Goal: Information Seeking & Learning: Learn about a topic

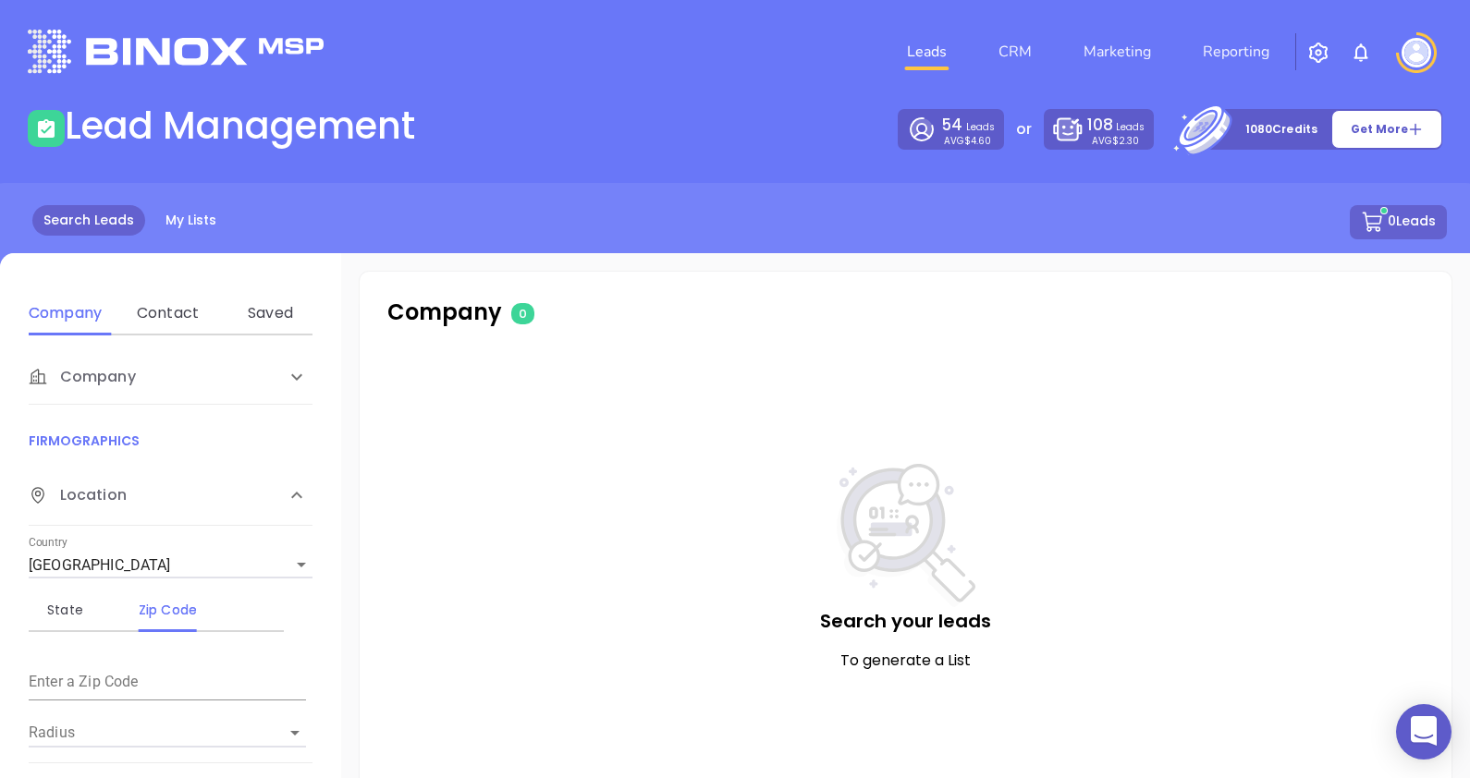
click at [173, 381] on div "Company" at bounding box center [152, 377] width 246 height 22
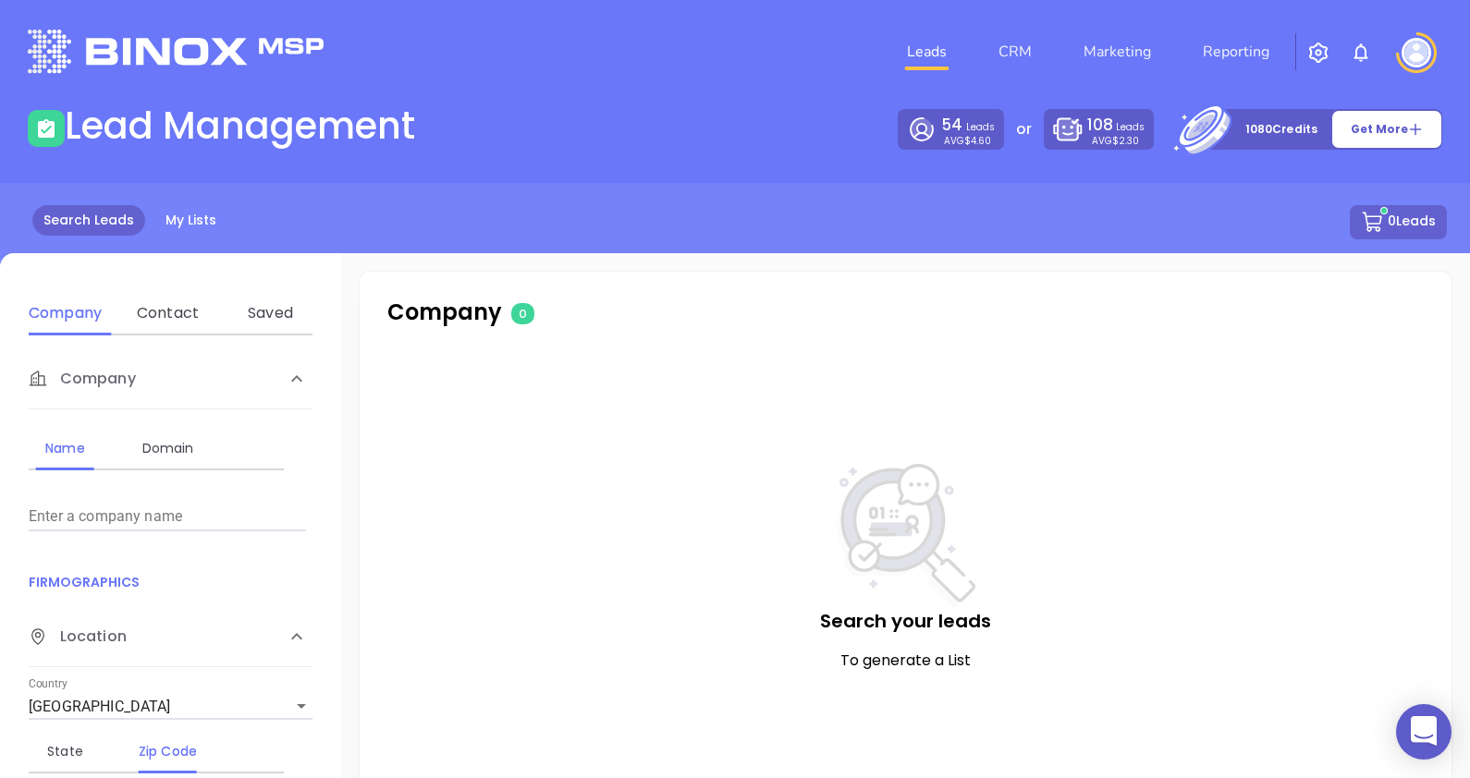
click at [105, 512] on input "Enter a company name" at bounding box center [167, 517] width 277 height 30
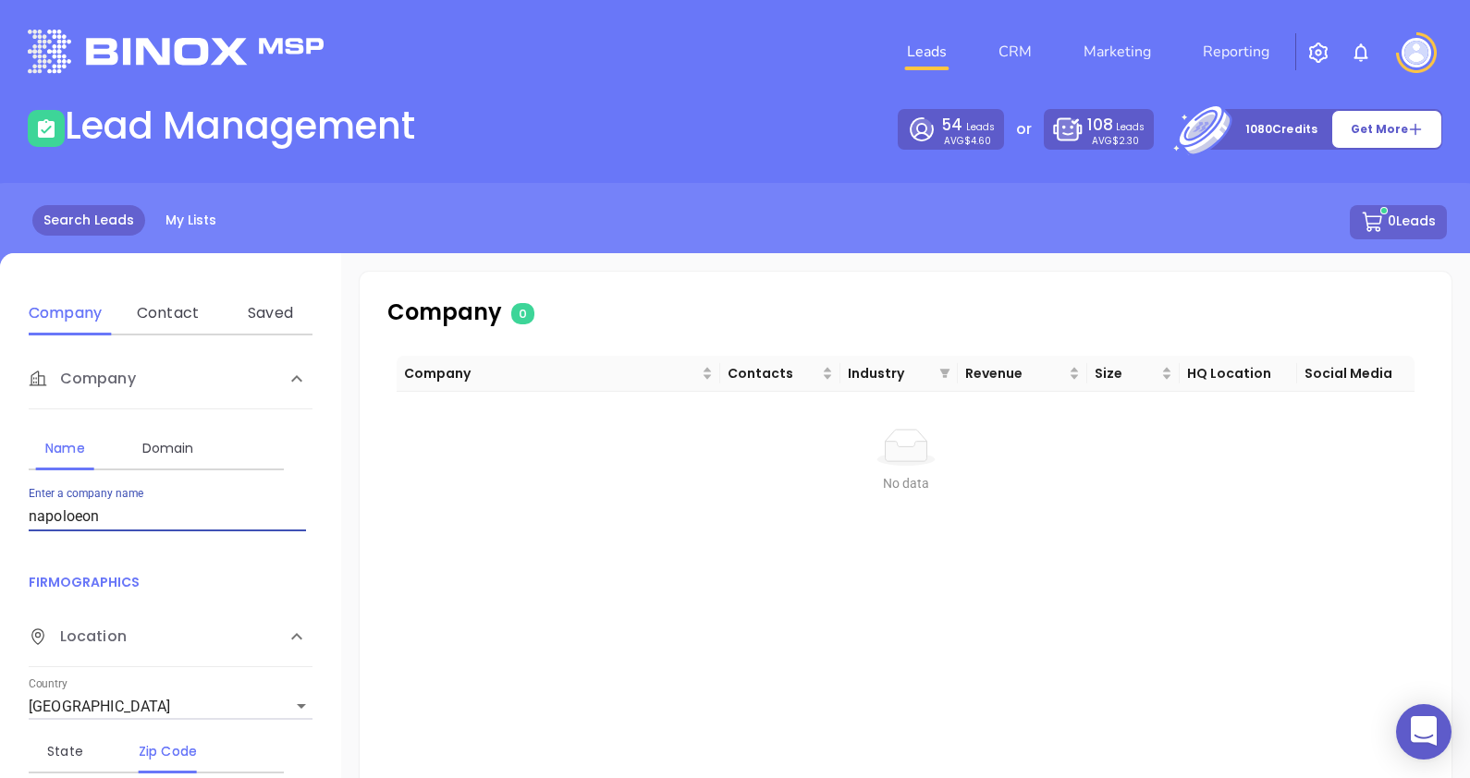
drag, startPoint x: 78, startPoint y: 520, endPoint x: 155, endPoint y: 495, distance: 81.5
click at [83, 518] on input "napoloeon" at bounding box center [167, 517] width 277 height 30
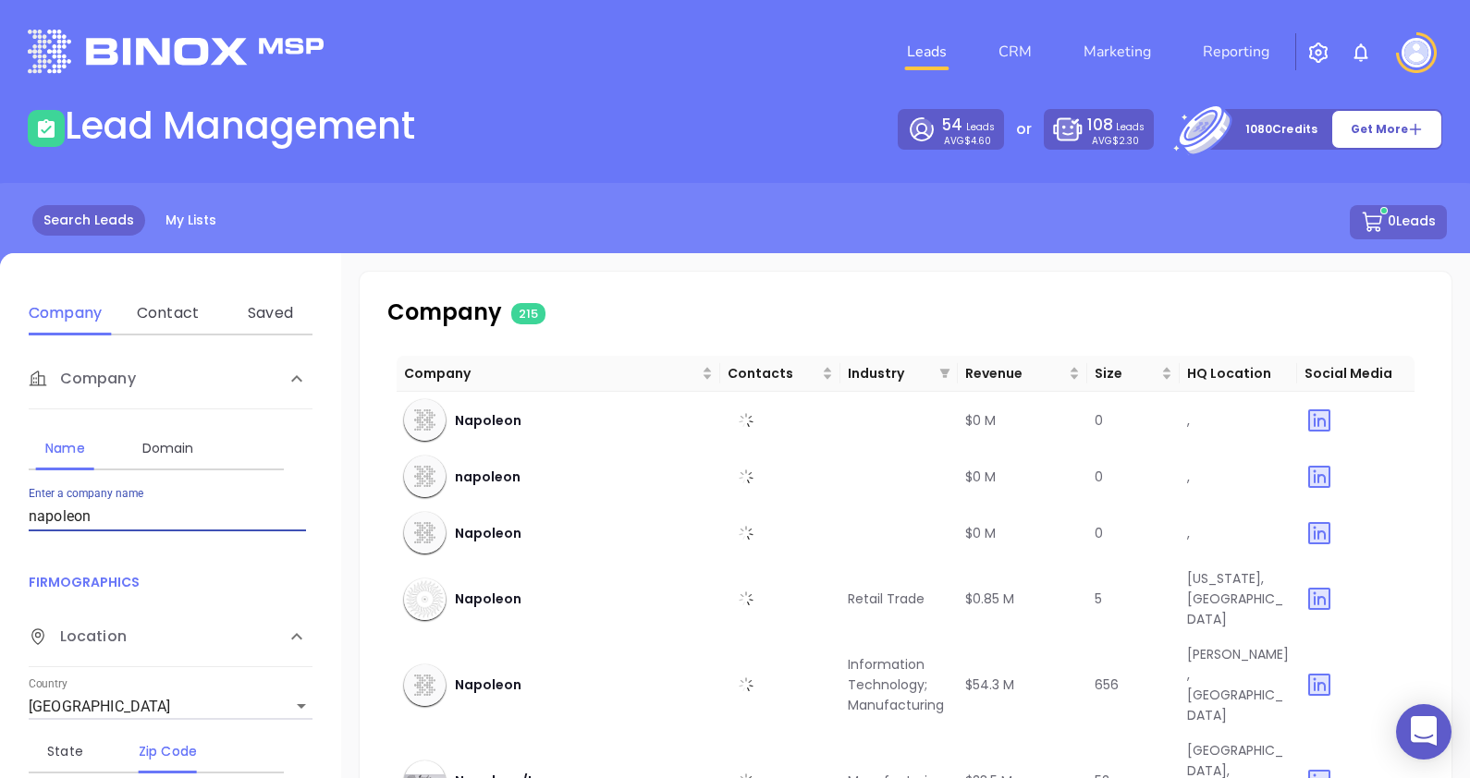
click at [180, 523] on input "napoleon" at bounding box center [167, 517] width 277 height 30
type input "[PERSON_NAME]"
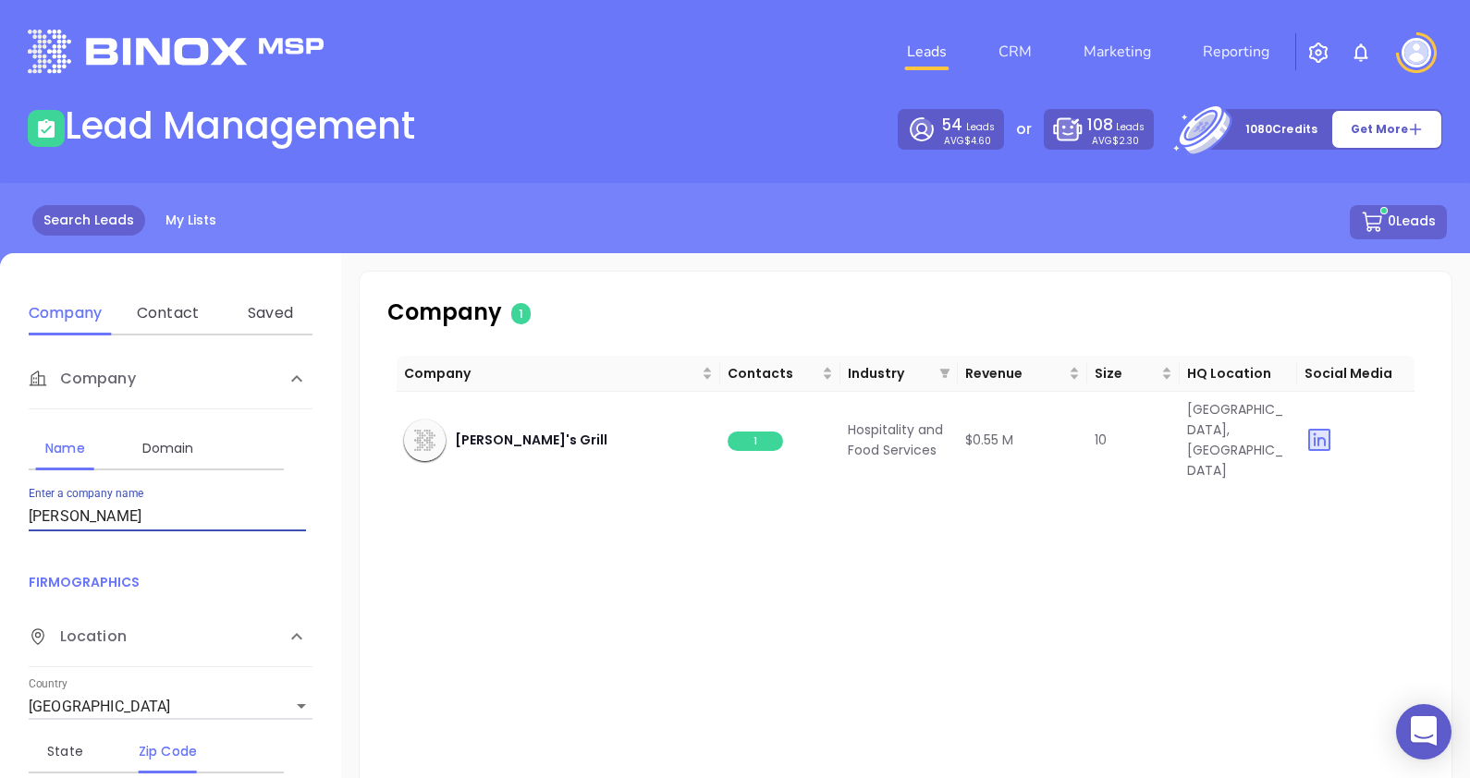
drag, startPoint x: 150, startPoint y: 510, endPoint x: 13, endPoint y: 511, distance: 136.8
click at [13, 511] on div "Company Name Domain Enter a company name [PERSON_NAME] FIRMOGRAPHICS Location C…" at bounding box center [170, 626] width 341 height 582
click at [116, 518] on input "Enter a company name" at bounding box center [167, 517] width 277 height 30
paste input "[PERSON_NAME]"
type input "[PERSON_NAME]"
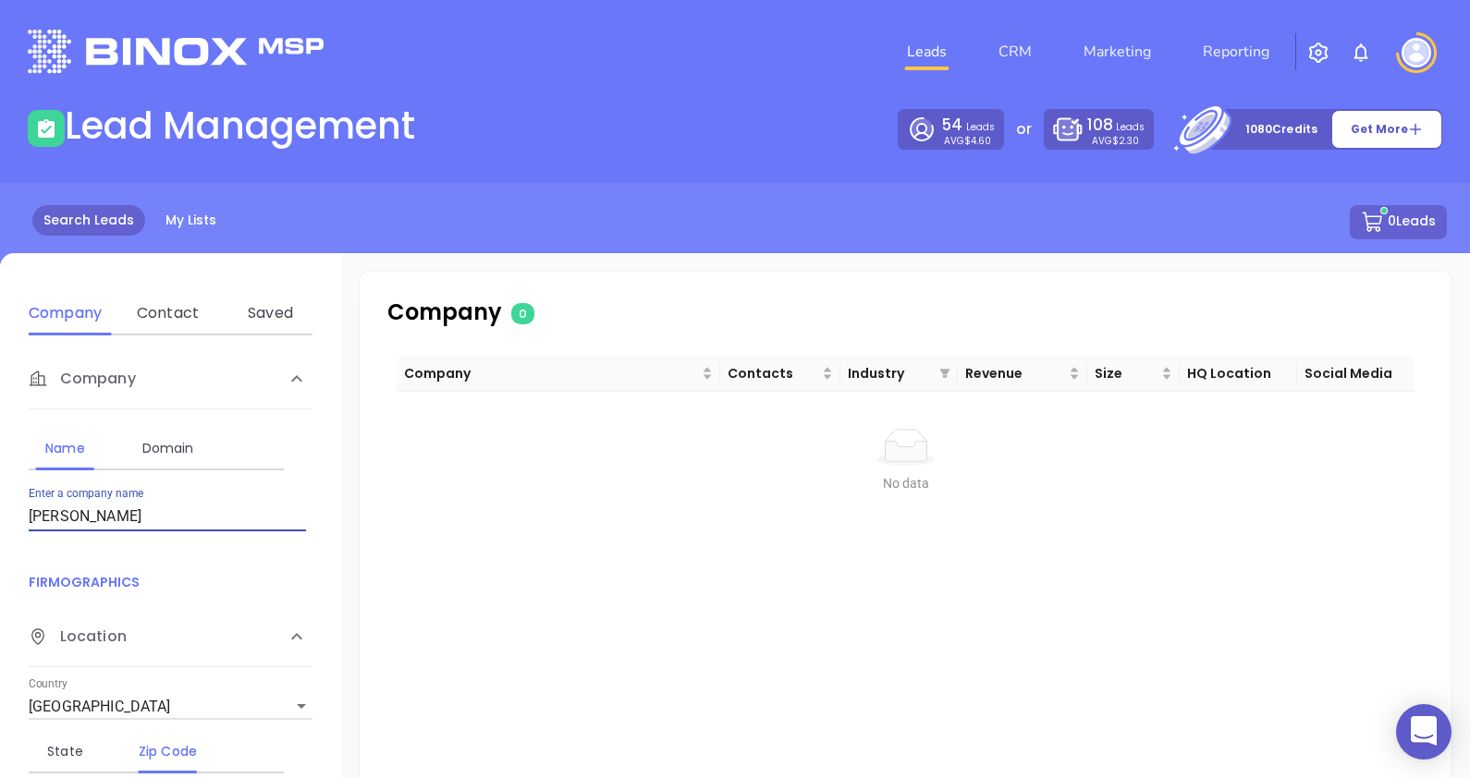
drag, startPoint x: 152, startPoint y: 511, endPoint x: -65, endPoint y: 519, distance: 216.4
click at [0, 519] on html "0 Leads CRM Marketing Reporting Financial Leads Leads Lead Management 54 Leads …" at bounding box center [735, 389] width 1470 height 778
click at [177, 434] on div "Domain" at bounding box center [167, 448] width 73 height 44
click at [129, 507] on input "Enter a company name" at bounding box center [167, 517] width 277 height 30
type input "[DOMAIN_NAME]"
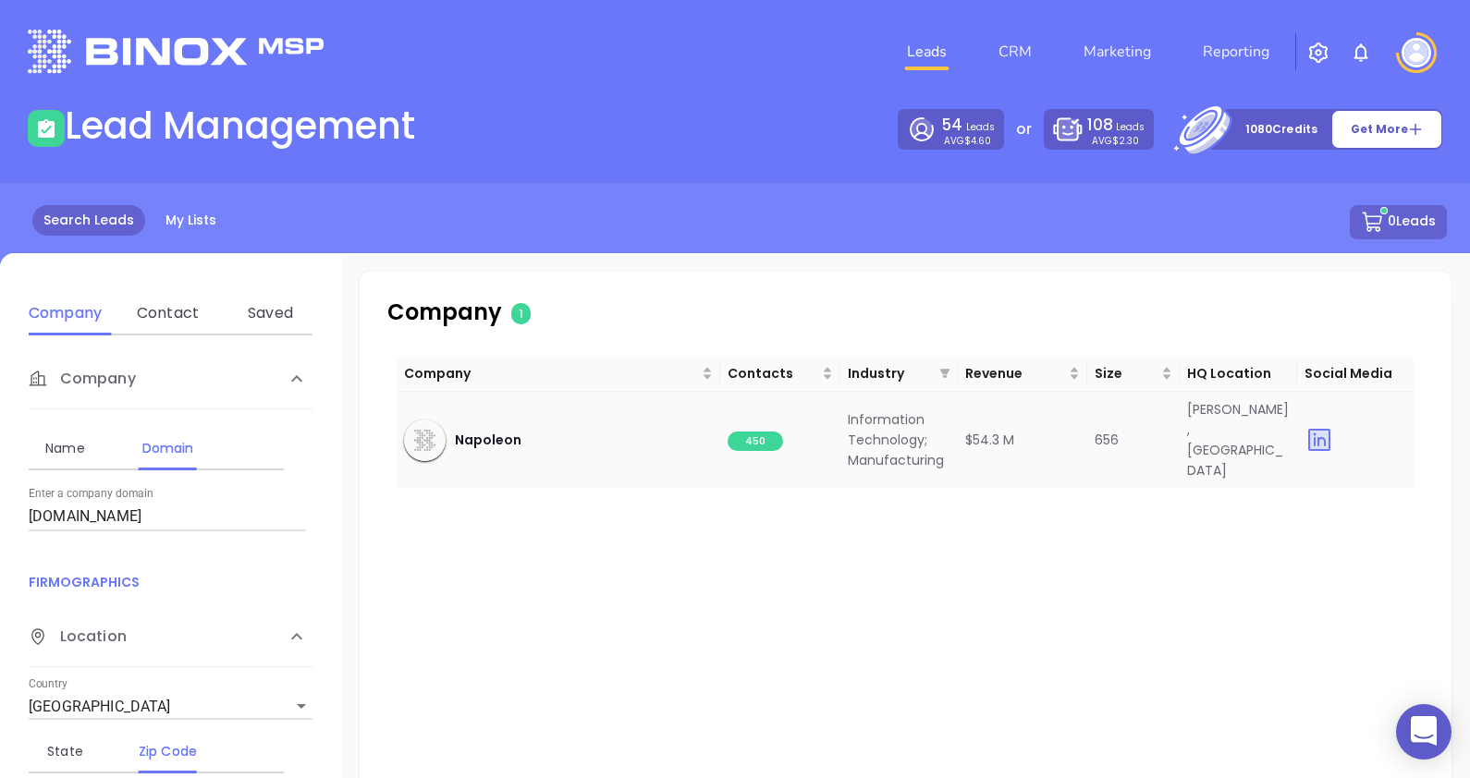
click at [738, 432] on span "450" at bounding box center [754, 441] width 55 height 19
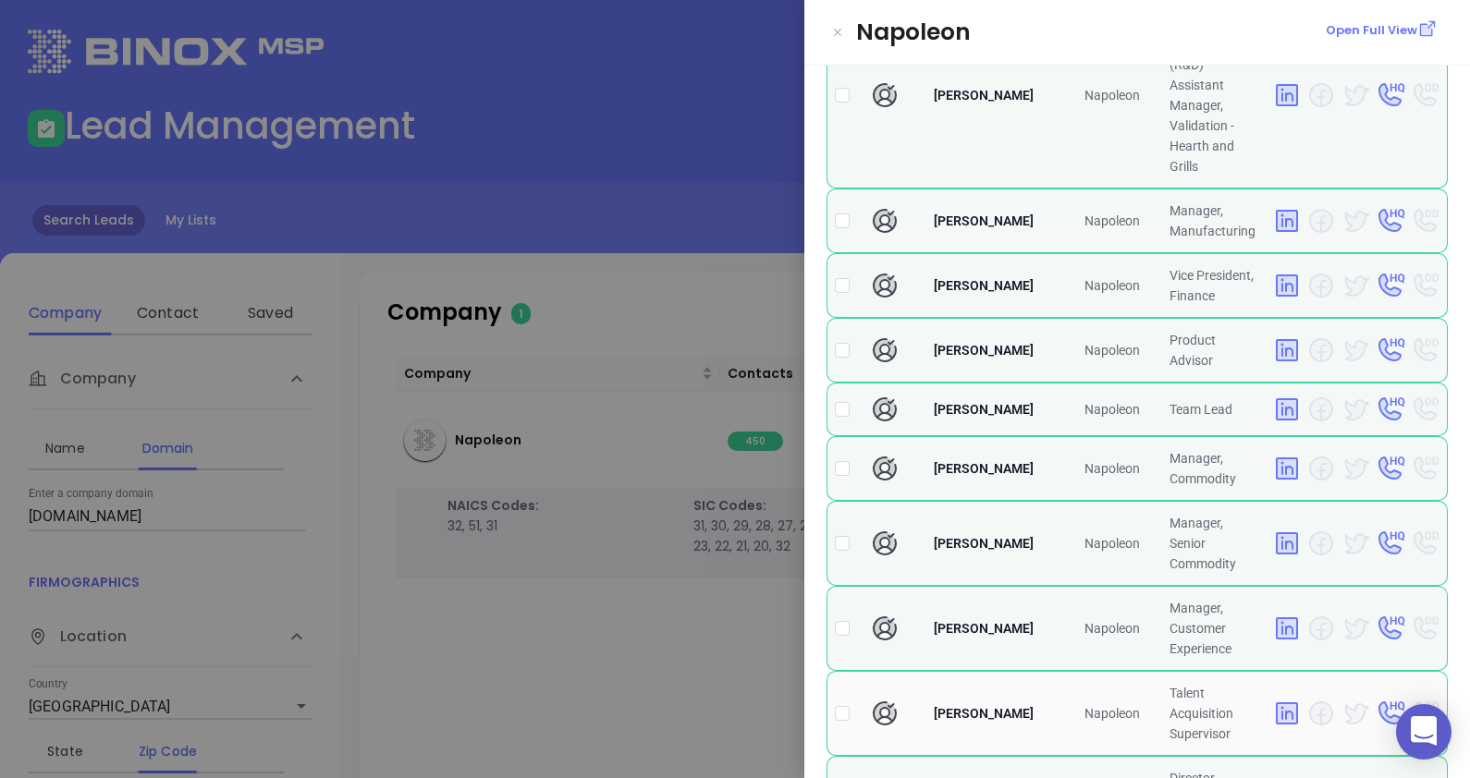
scroll to position [1616, 0]
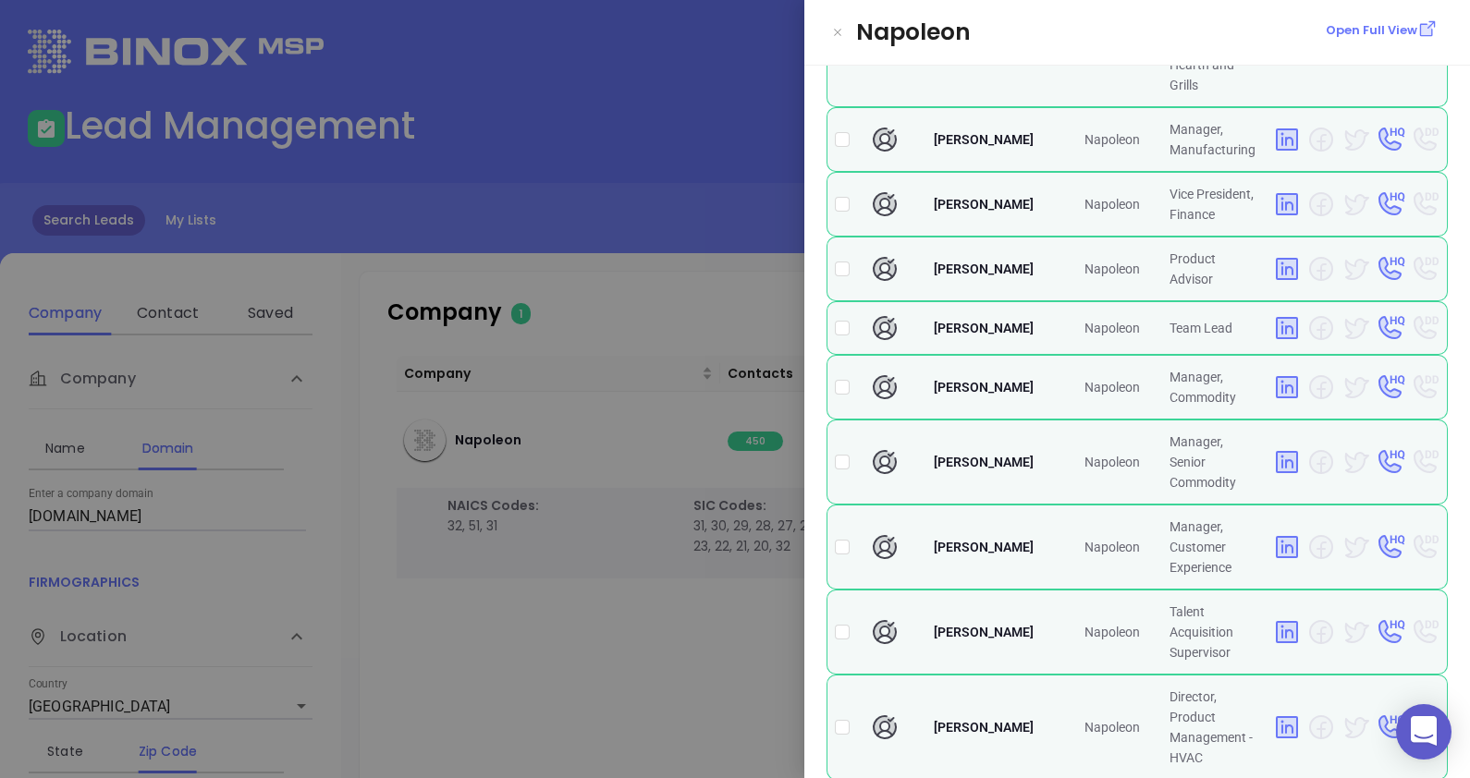
click at [682, 201] on div at bounding box center [735, 389] width 1470 height 778
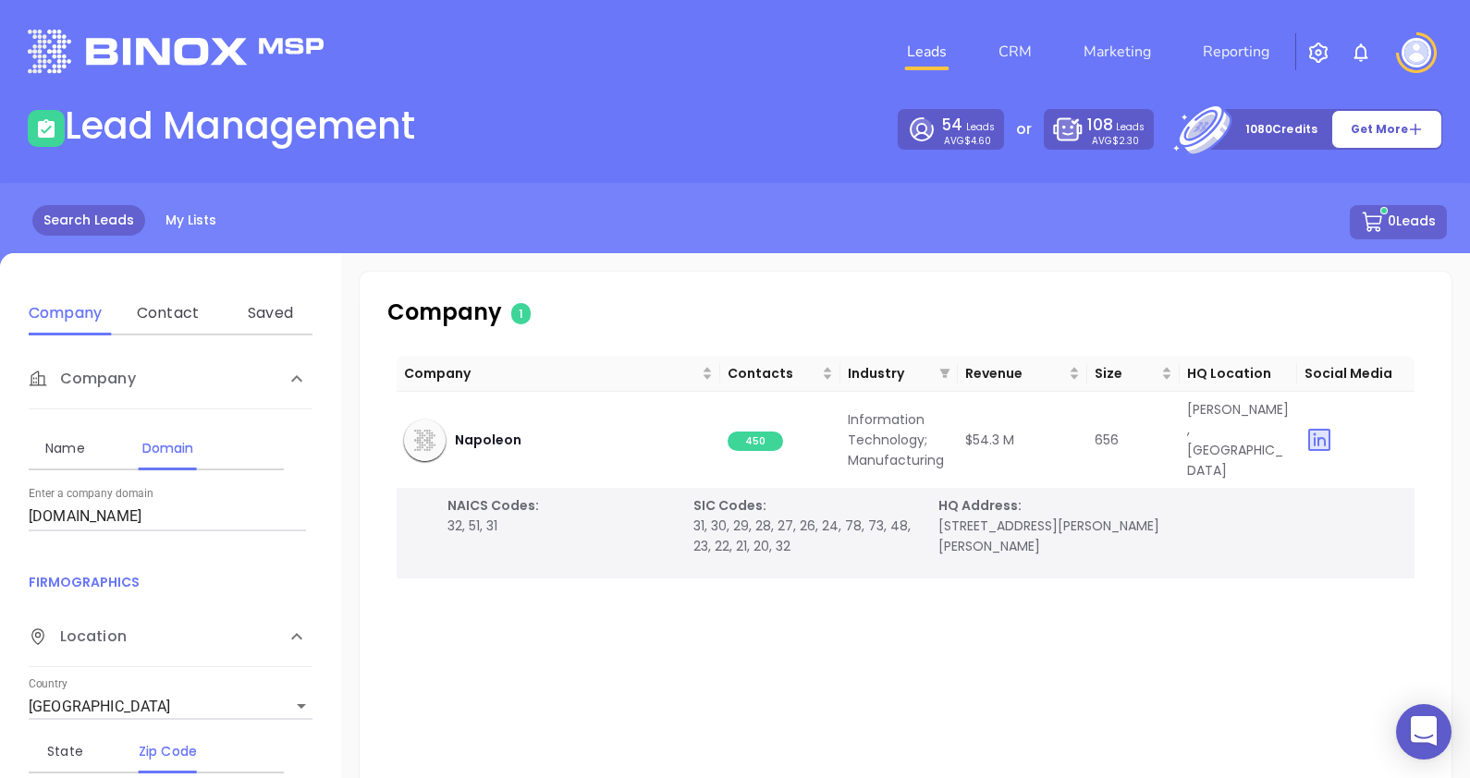
click at [79, 460] on div "Name" at bounding box center [65, 448] width 73 height 44
click at [155, 453] on div "Domain" at bounding box center [167, 448] width 73 height 22
drag, startPoint x: 152, startPoint y: 517, endPoint x: -28, endPoint y: 512, distance: 180.3
click at [0, 512] on html "0 Leads CRM Marketing Reporting Financial Leads Leads Lead Management 54 Leads …" at bounding box center [735, 389] width 1470 height 778
click at [74, 451] on div "Name" at bounding box center [65, 448] width 73 height 22
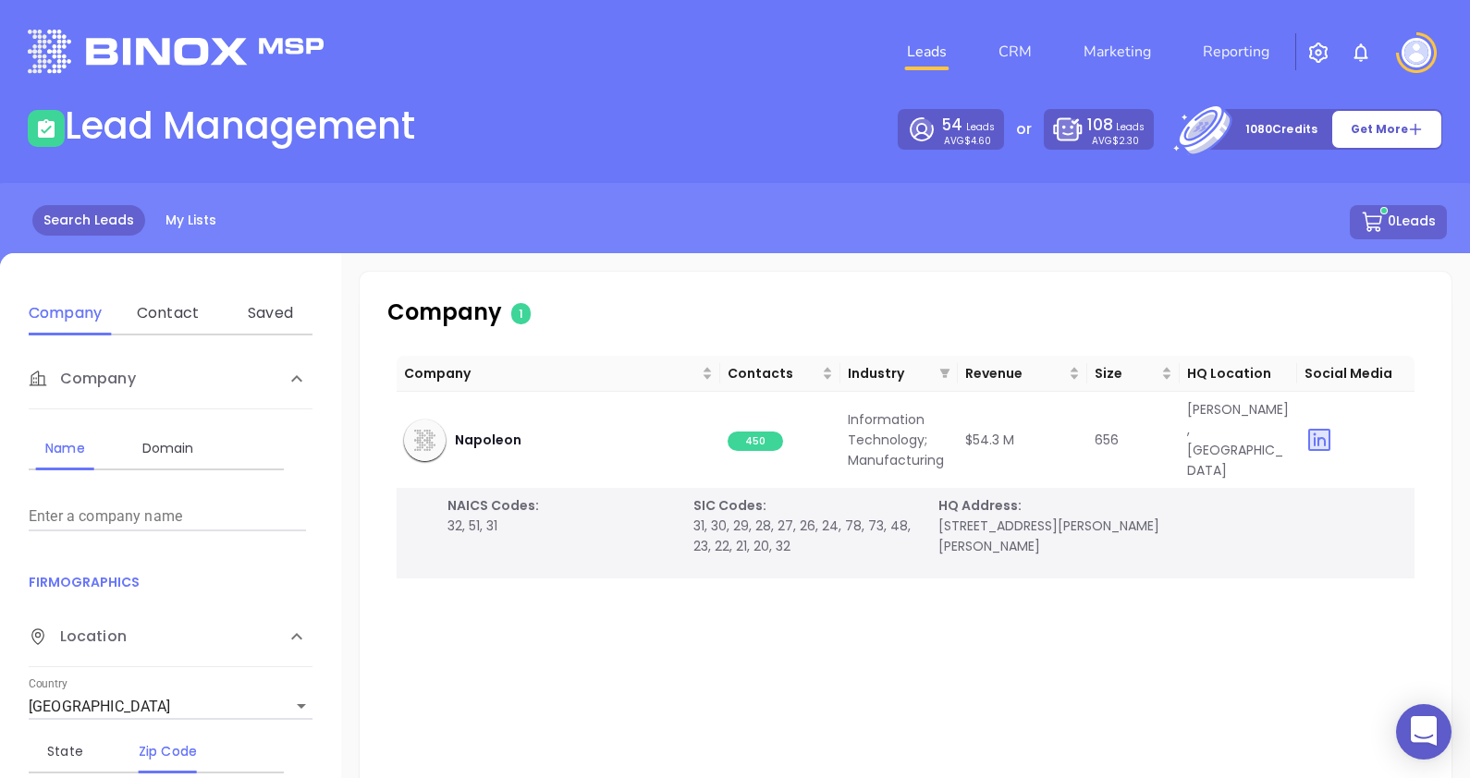
click at [93, 513] on input "Enter a company name" at bounding box center [167, 517] width 277 height 30
type input "lectrodryer"
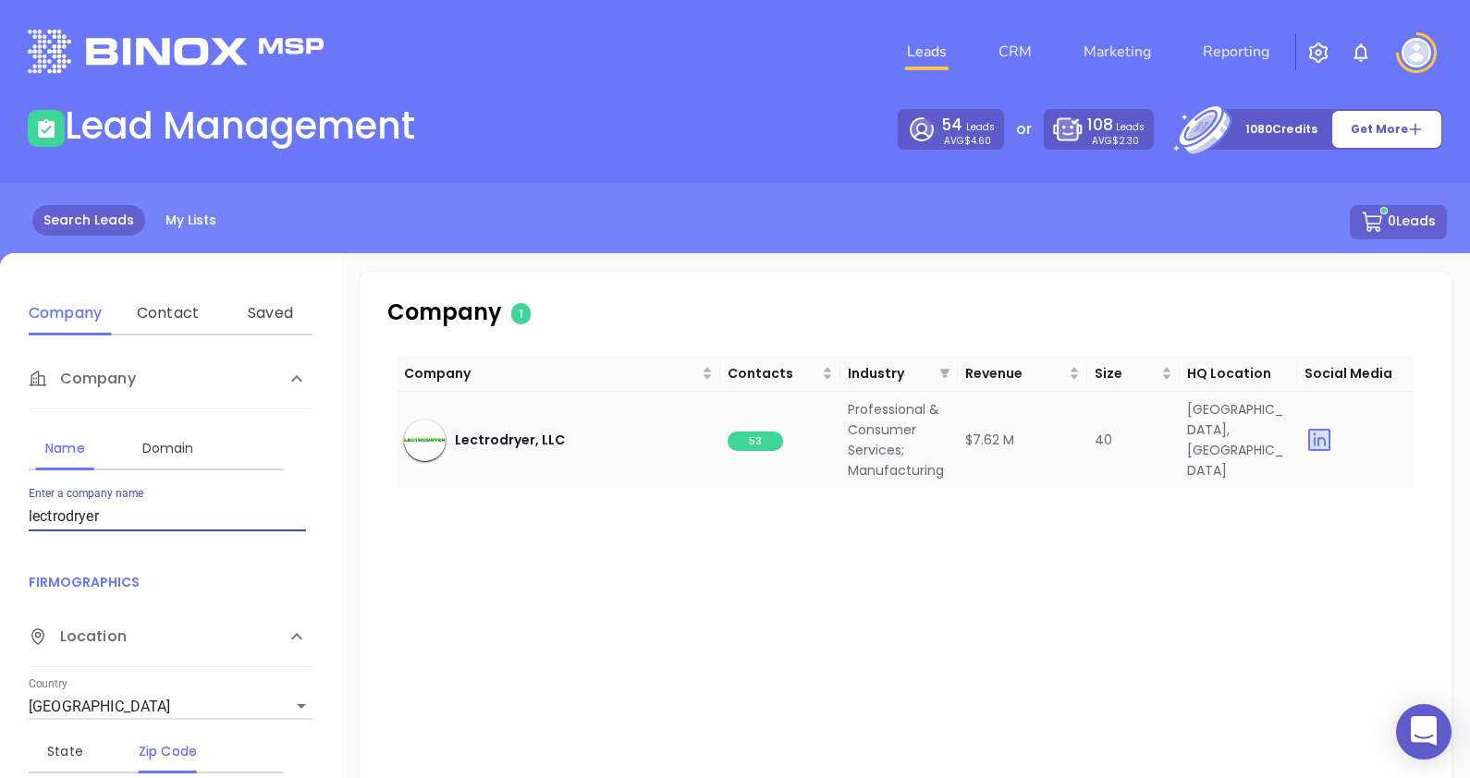
click at [739, 440] on span "53" at bounding box center [754, 441] width 55 height 19
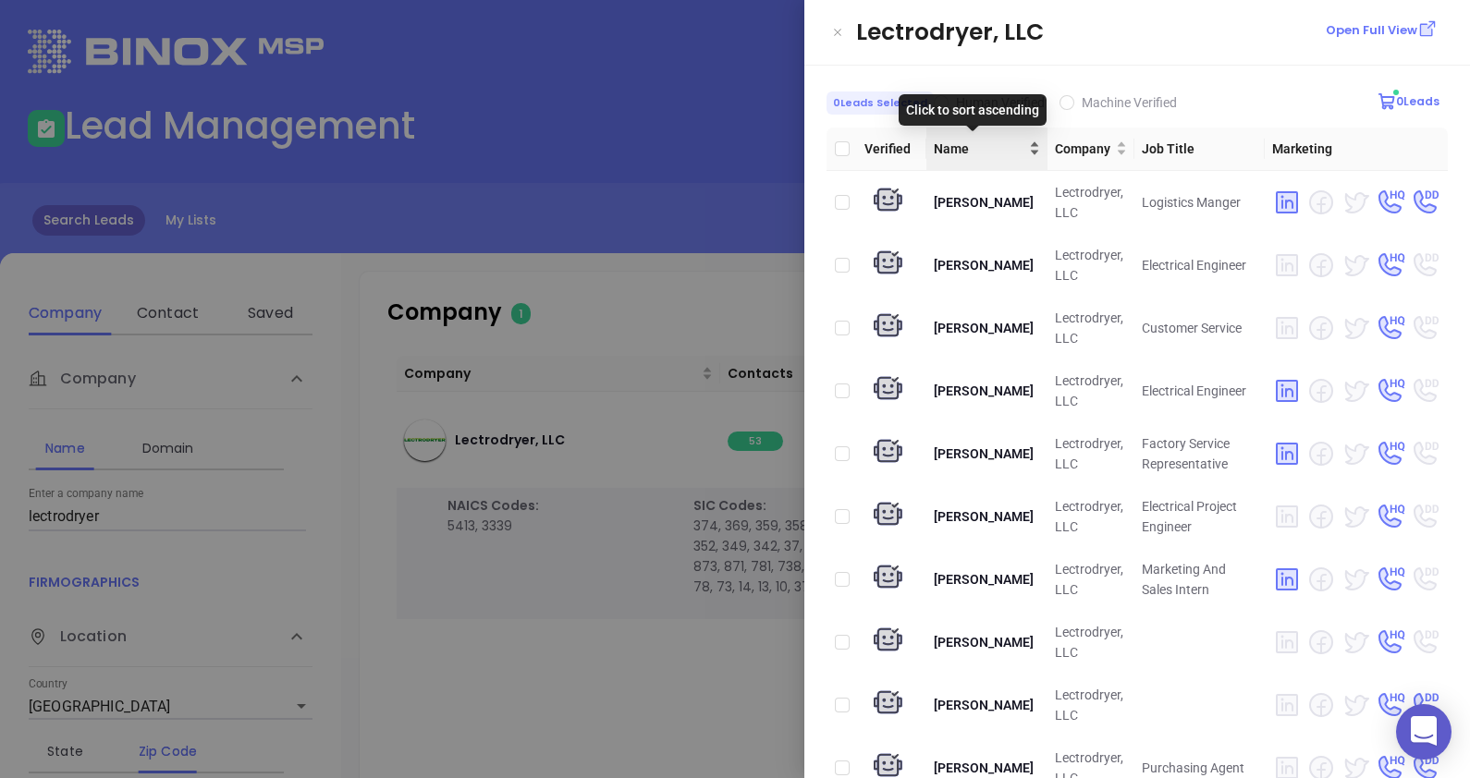
click at [1007, 150] on div "Name" at bounding box center [986, 149] width 106 height 20
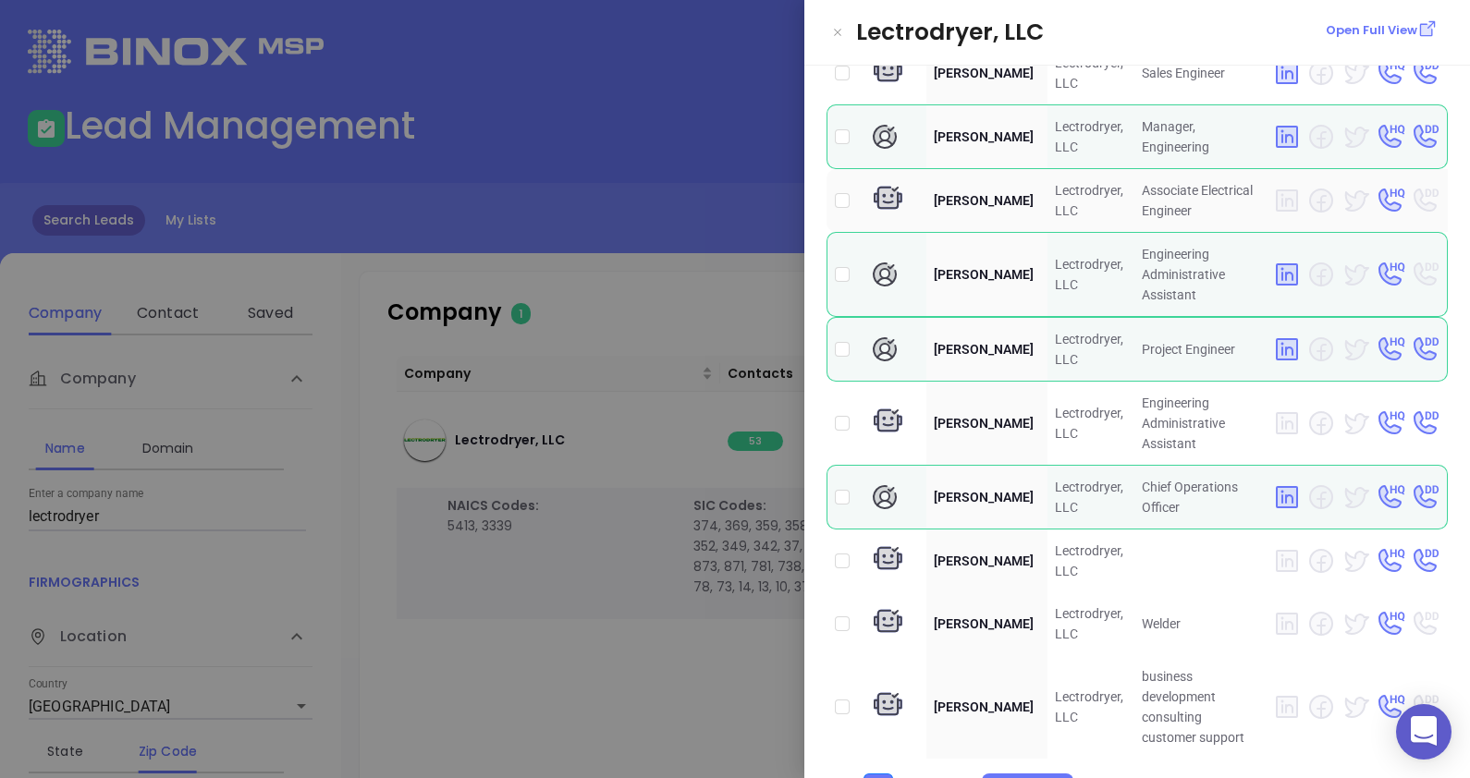
scroll to position [2719, 0]
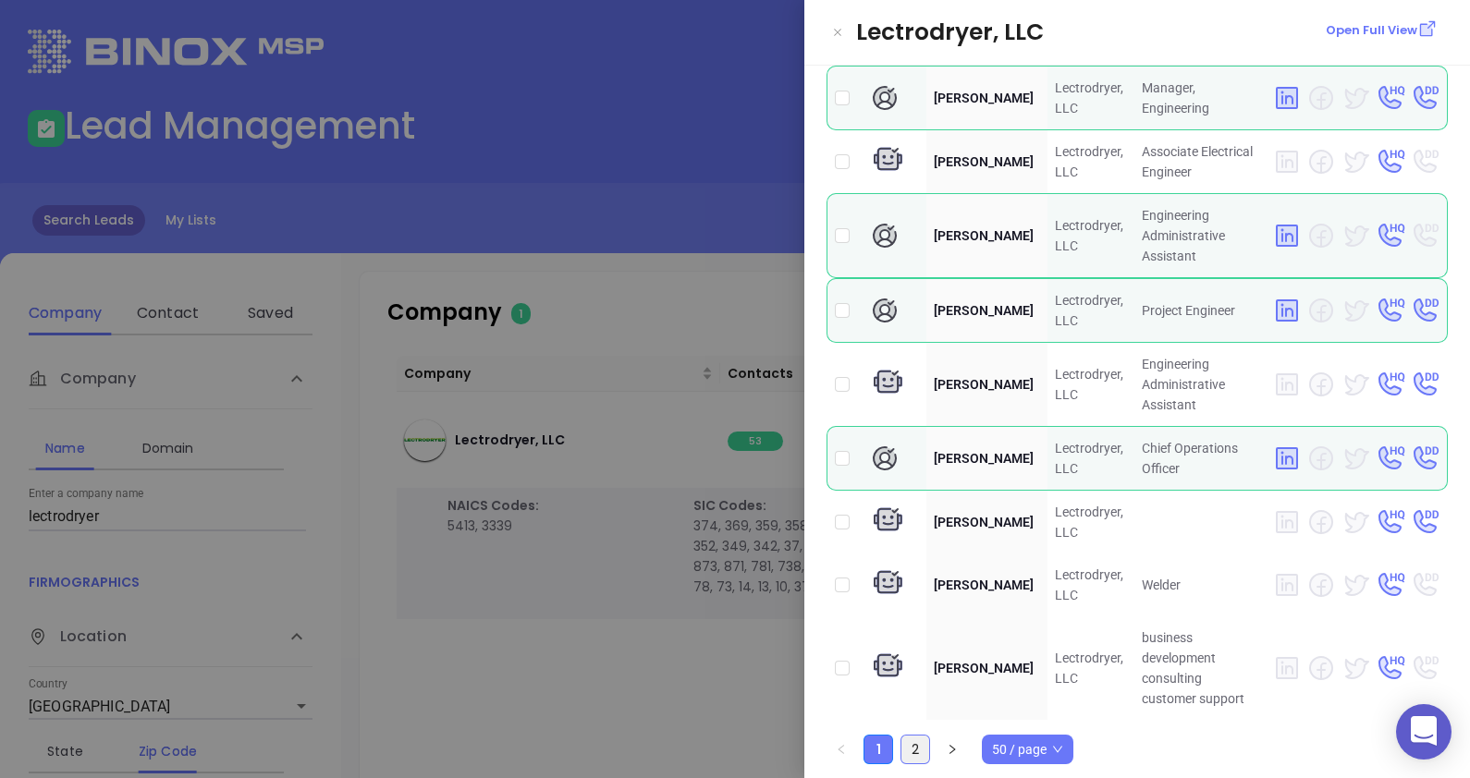
click at [915, 744] on link "2" at bounding box center [915, 750] width 28 height 28
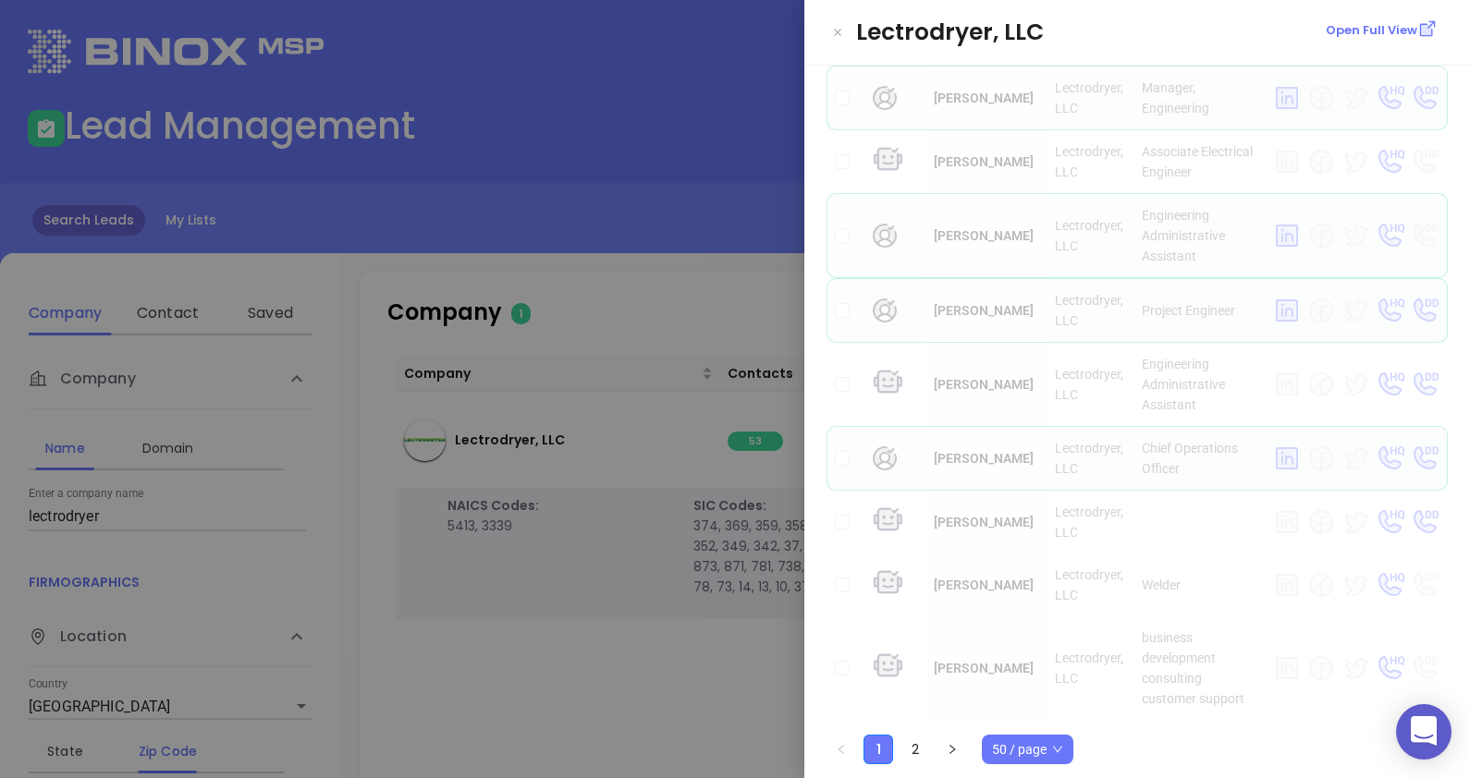
scroll to position [0, 0]
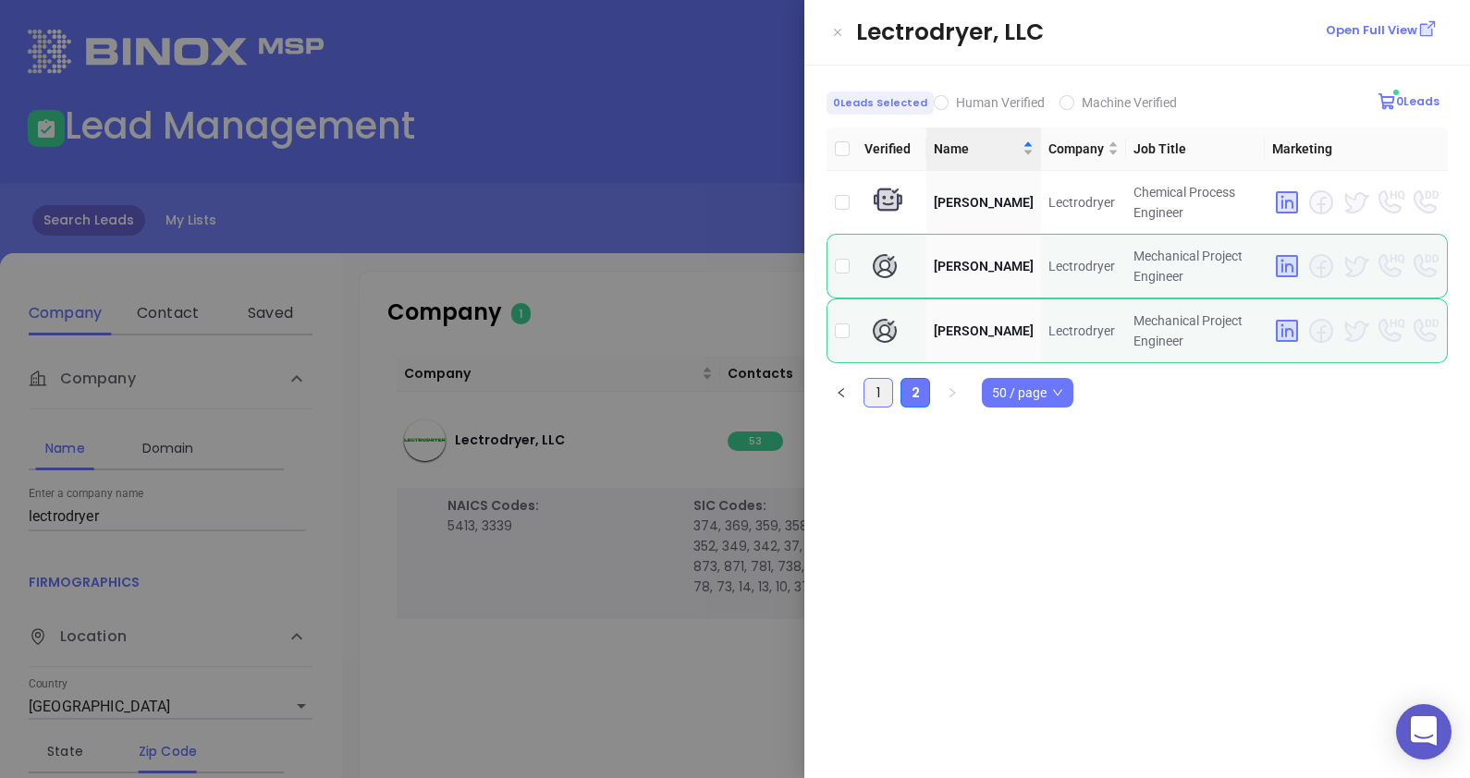
click at [878, 389] on link "1" at bounding box center [878, 393] width 28 height 28
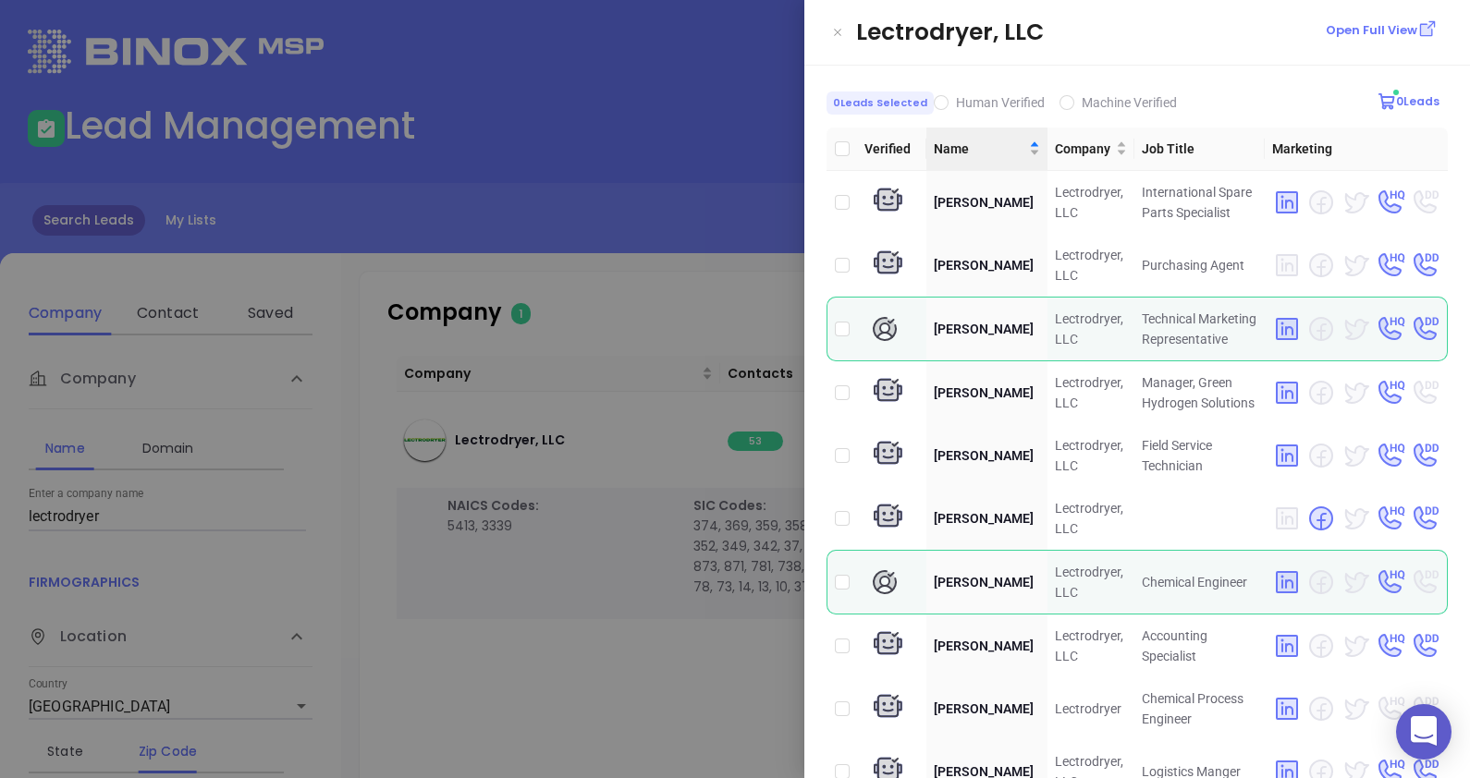
click at [656, 277] on div at bounding box center [735, 389] width 1470 height 778
